Goal: Task Accomplishment & Management: Use online tool/utility

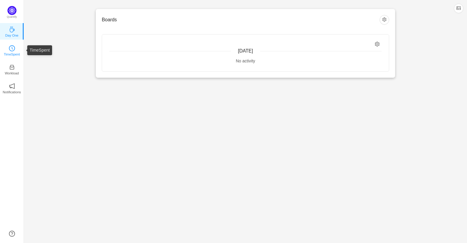
click at [10, 51] on p "TimeSpent" at bounding box center [12, 53] width 16 height 5
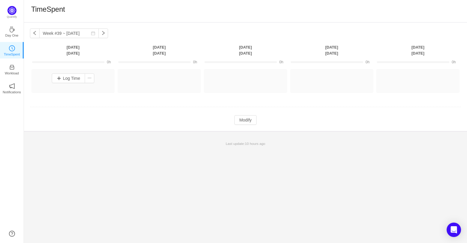
click at [57, 84] on div "Log Time" at bounding box center [73, 78] width 80 height 16
click at [59, 81] on button "Log Time" at bounding box center [68, 78] width 33 height 10
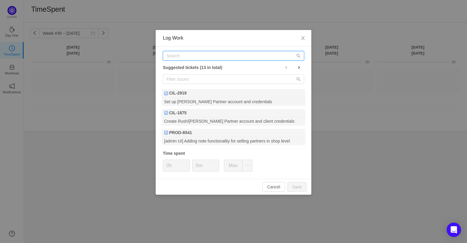
click at [187, 56] on input "text" at bounding box center [233, 56] width 141 height 10
paste input "CIL-2589"
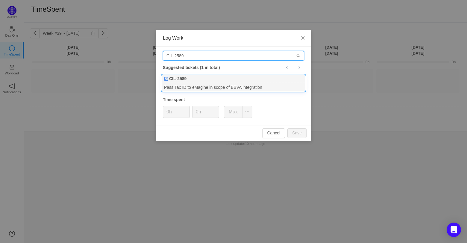
type input "CIL-2589"
click at [193, 79] on div "CIL-2589" at bounding box center [234, 79] width 144 height 8
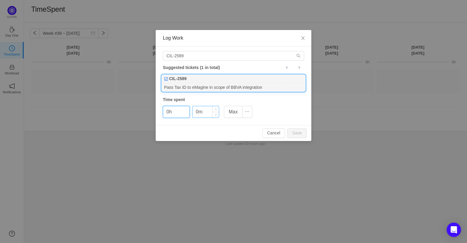
drag, startPoint x: 197, startPoint y: 112, endPoint x: 203, endPoint y: 112, distance: 6.0
click at [198, 112] on input "0m" at bounding box center [206, 111] width 26 height 11
click at [301, 131] on button "Save" at bounding box center [296, 133] width 19 height 10
type input "0m"
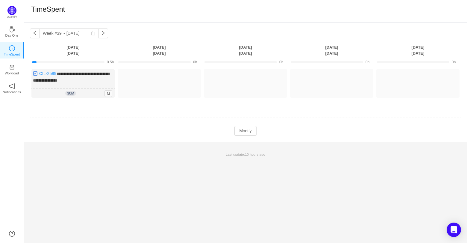
click at [73, 106] on td "**********" at bounding box center [245, 88] width 431 height 43
drag, startPoint x: 249, startPoint y: 133, endPoint x: 235, endPoint y: 130, distance: 14.7
click at [245, 134] on button "Modify" at bounding box center [245, 131] width 22 height 10
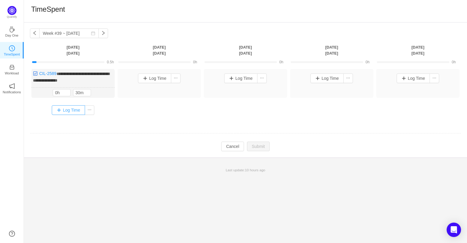
click at [64, 109] on button "Log Time" at bounding box center [68, 110] width 33 height 10
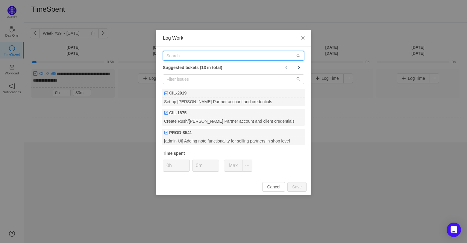
click at [204, 54] on input "text" at bounding box center [233, 56] width 141 height 10
paste input "PROD-11920"
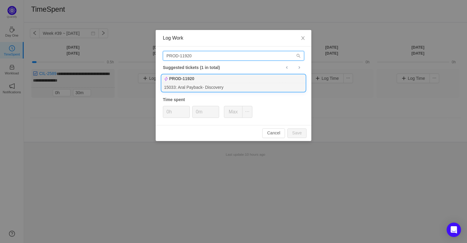
type input "PROD-11920"
click at [204, 81] on div "PROD-11920" at bounding box center [234, 79] width 144 height 8
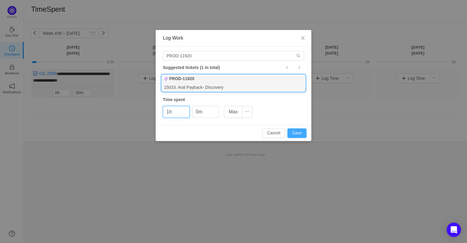
click at [299, 133] on button "Save" at bounding box center [296, 133] width 19 height 10
type input "0h"
